Goal: Navigation & Orientation: Find specific page/section

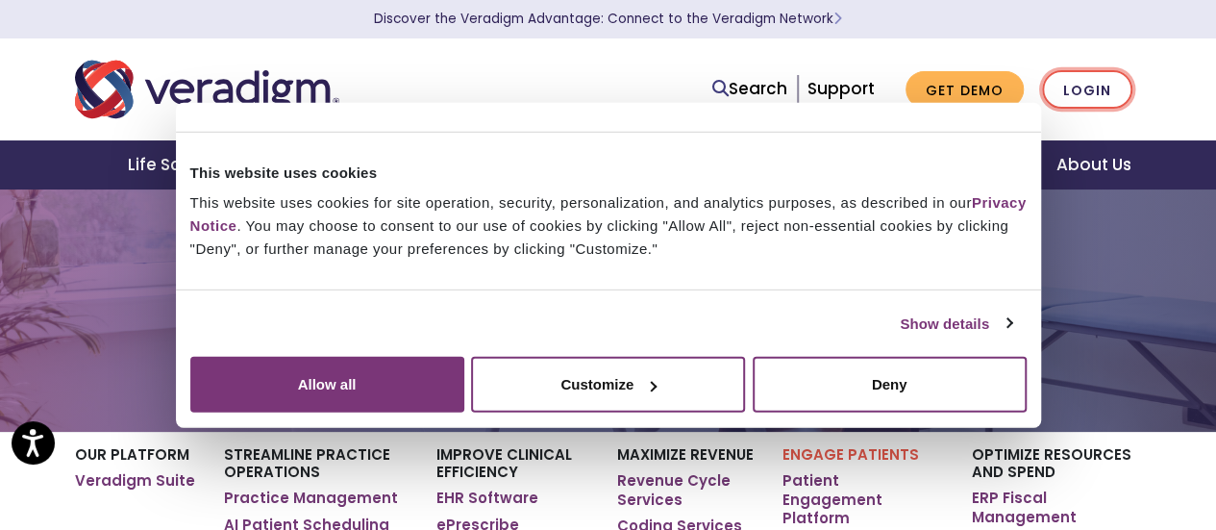
click at [1101, 95] on link "Login" at bounding box center [1087, 89] width 90 height 39
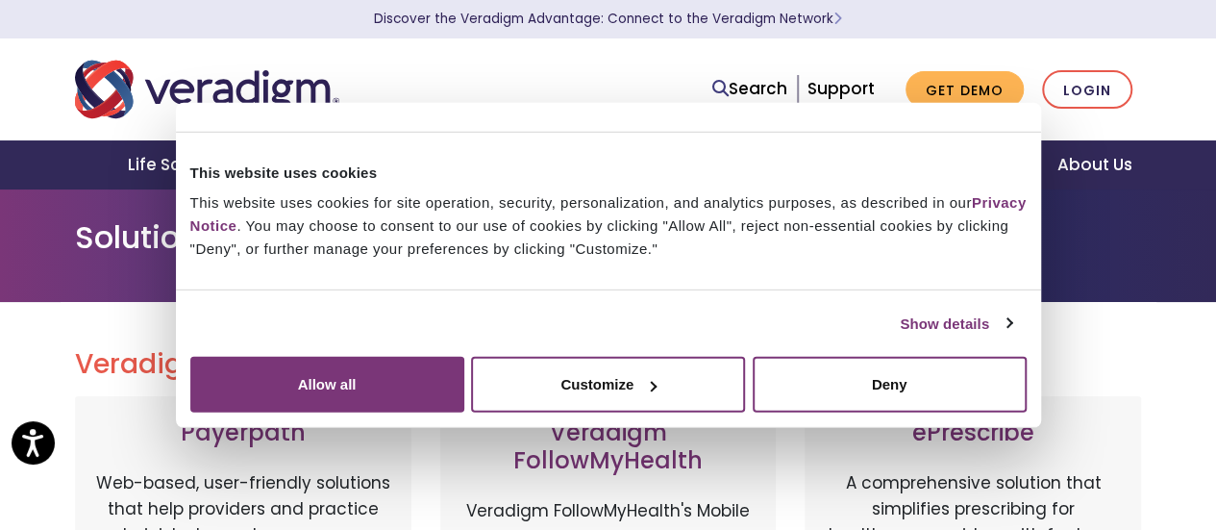
click at [1177, 41] on nav "Search Support Get Demo Login" at bounding box center [608, 89] width 1216 height 102
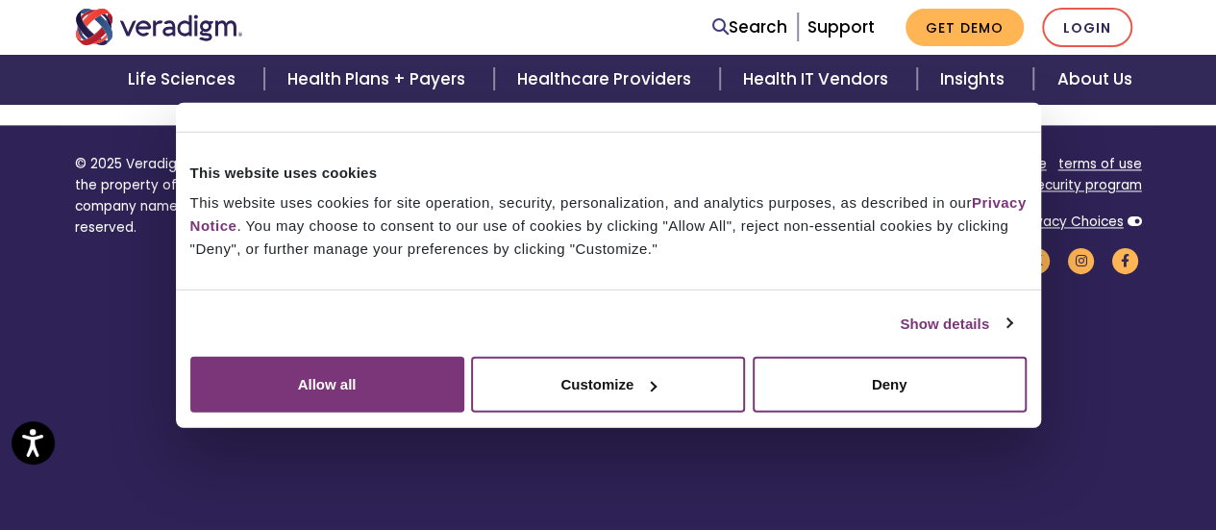
scroll to position [1414, 0]
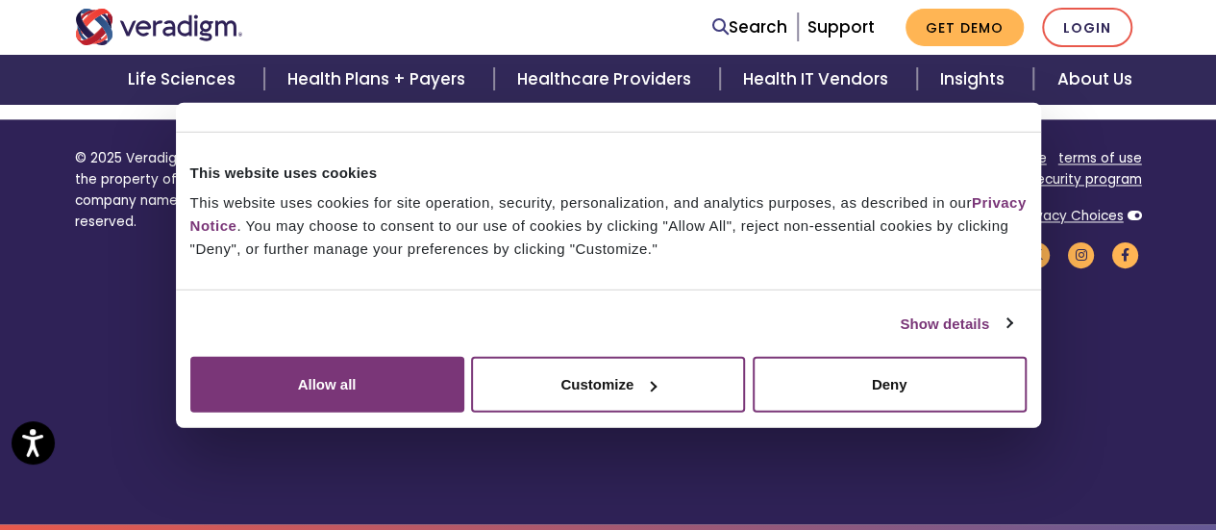
click at [759, 243] on div "careers contact us legal privacy notice terms of use ONC regulatory compliance …" at bounding box center [882, 215] width 519 height 135
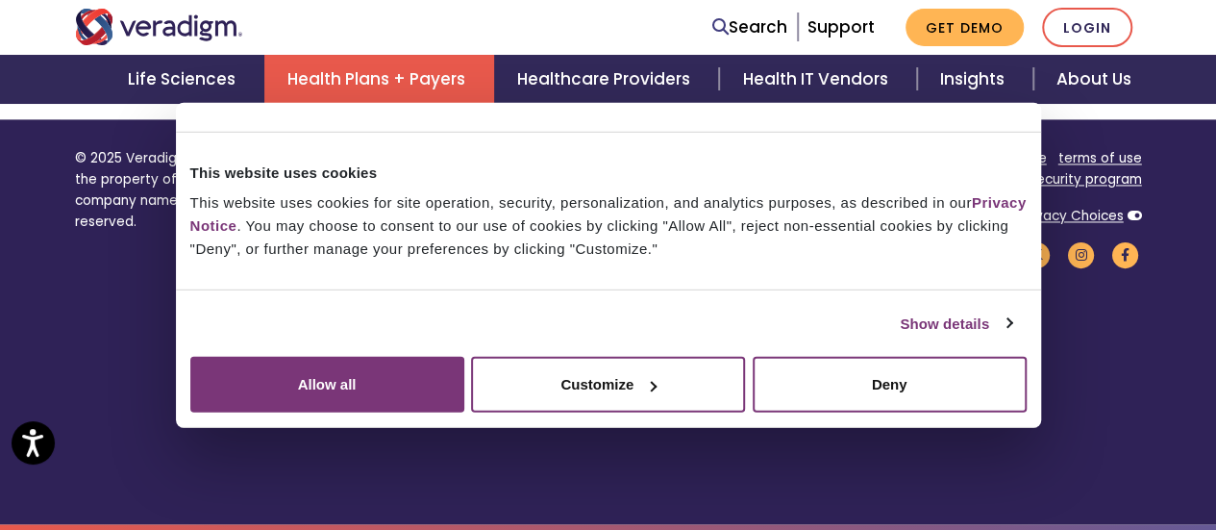
click at [400, 67] on link "Health Plans + Payers" at bounding box center [379, 79] width 230 height 49
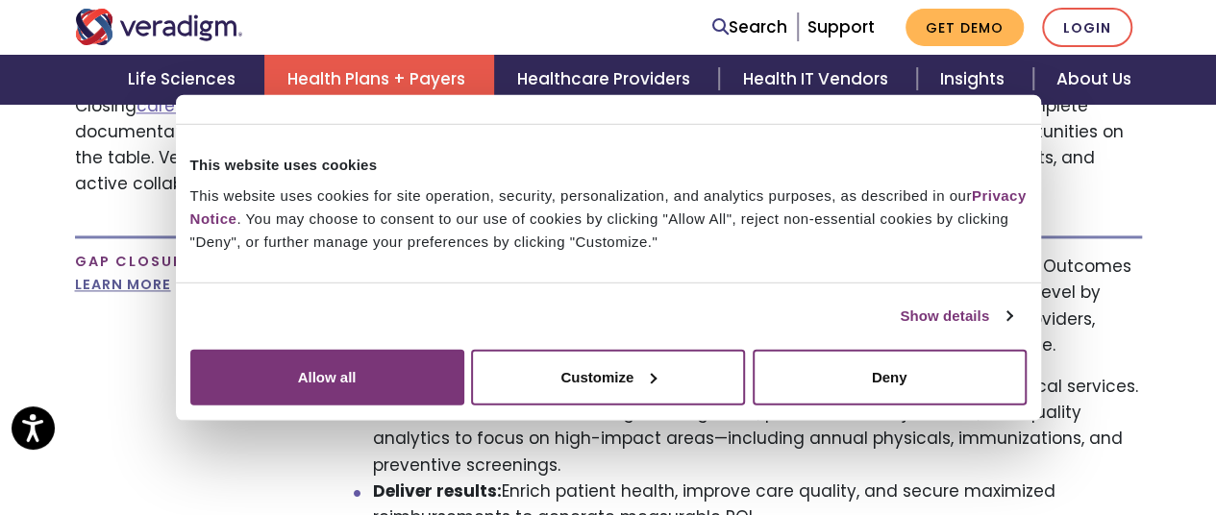
scroll to position [1250, 0]
